Goal: Task Accomplishment & Management: Complete application form

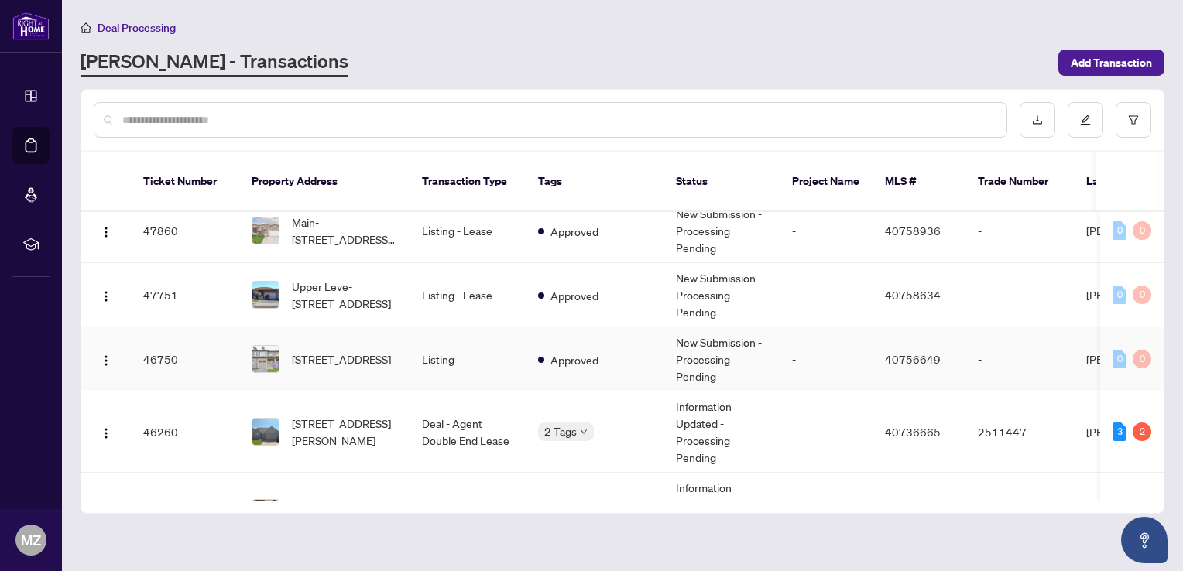
scroll to position [155, 0]
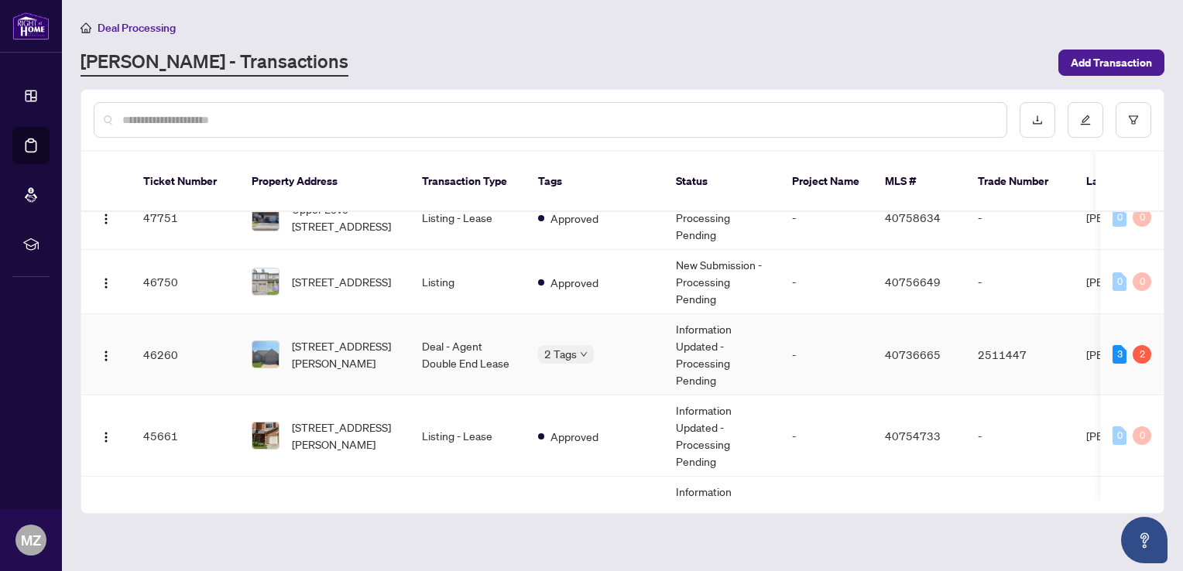
click at [331, 338] on span "[STREET_ADDRESS][PERSON_NAME]" at bounding box center [344, 355] width 105 height 34
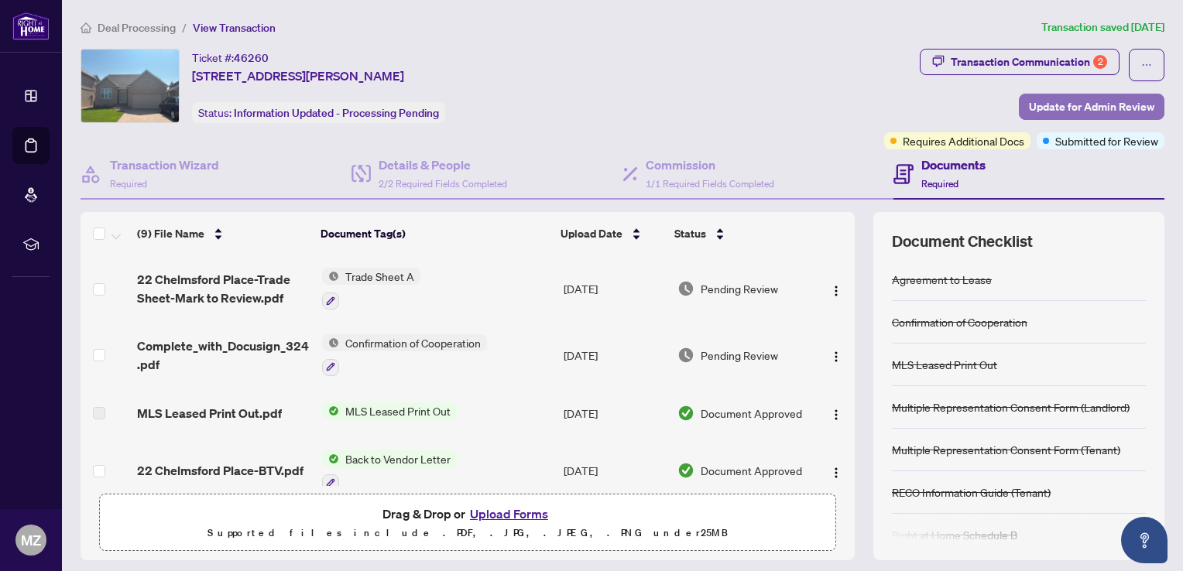
click at [1035, 107] on span "Update for Admin Review" at bounding box center [1091, 106] width 125 height 25
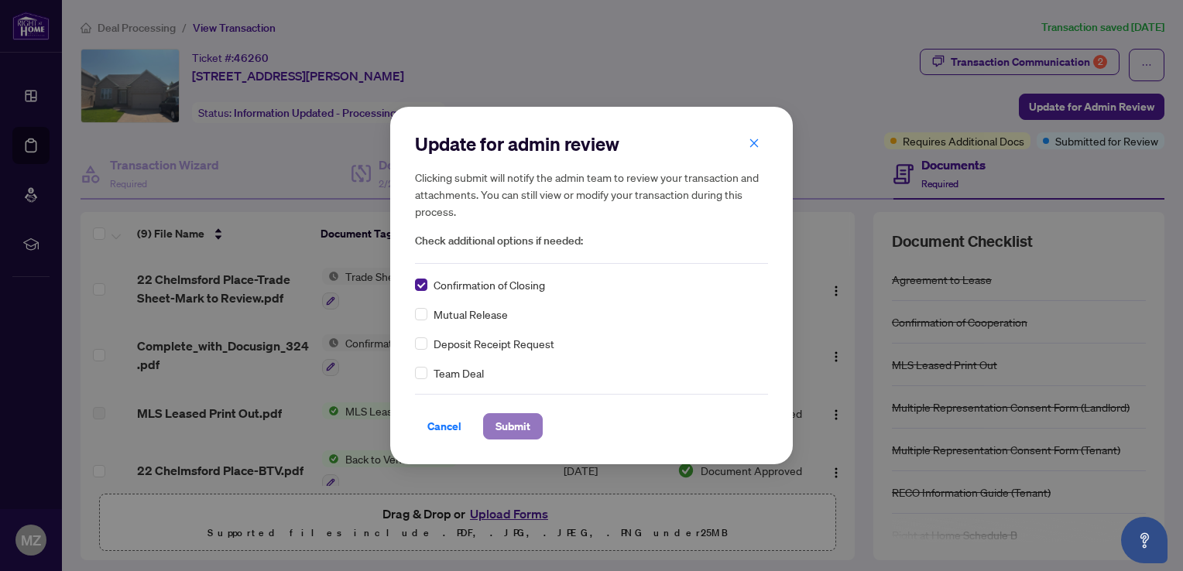
click at [517, 427] on span "Submit" at bounding box center [513, 426] width 35 height 25
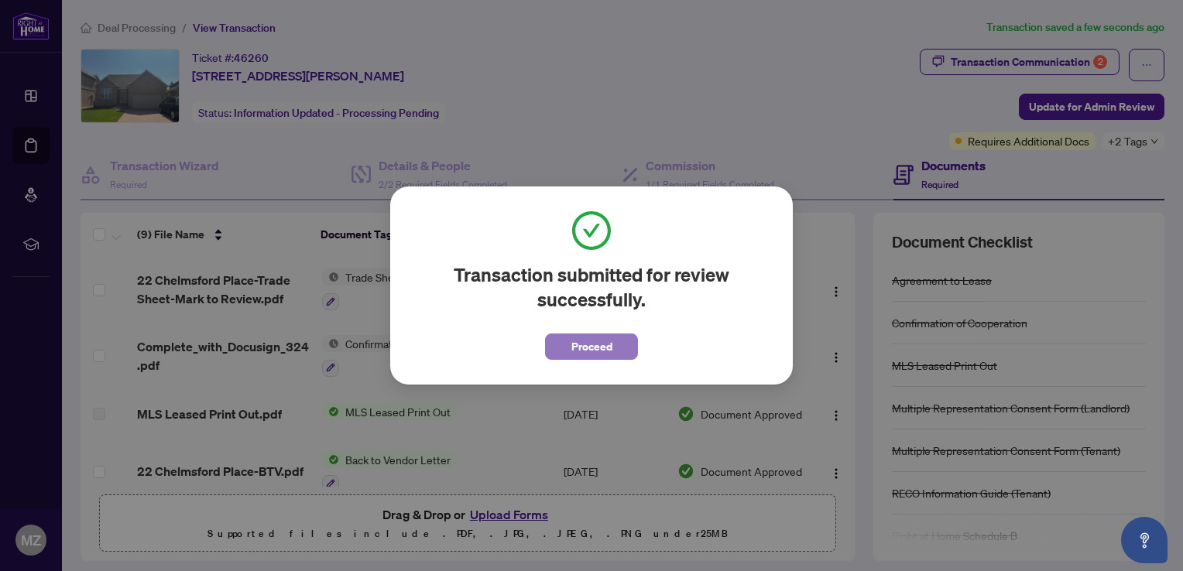
click at [604, 345] on span "Proceed" at bounding box center [591, 347] width 41 height 25
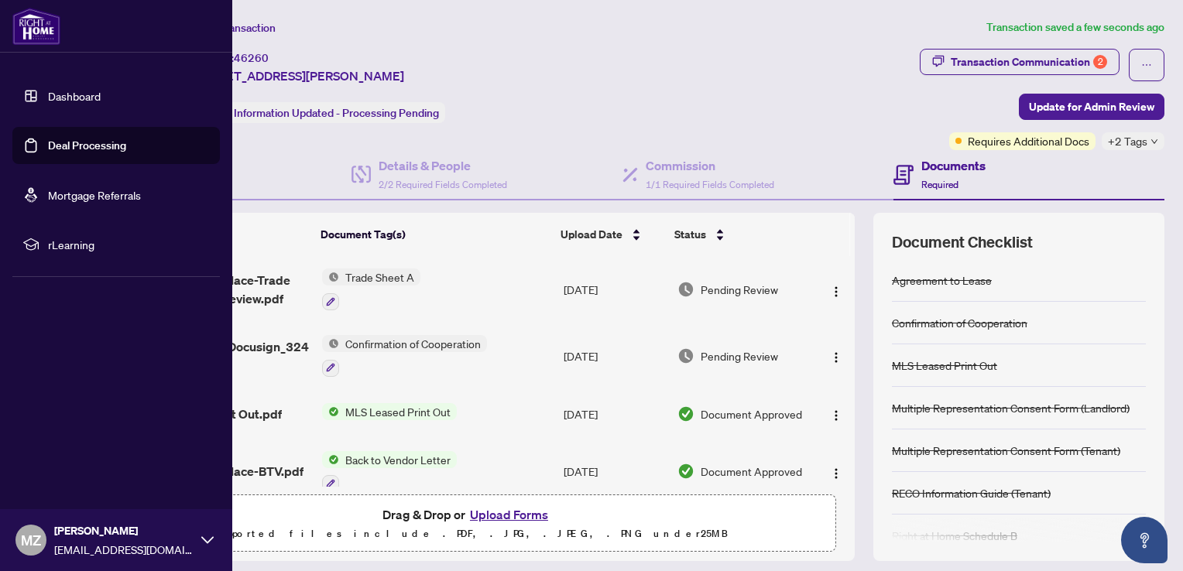
click at [48, 94] on link "Dashboard" at bounding box center [74, 96] width 53 height 14
